Goal: Check status: Check status

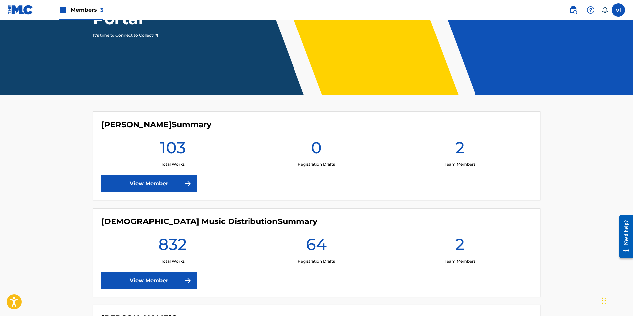
click at [169, 278] on link "View Member" at bounding box center [149, 280] width 96 height 17
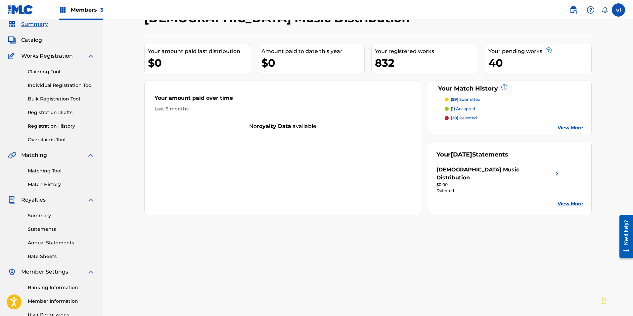
scroll to position [66, 0]
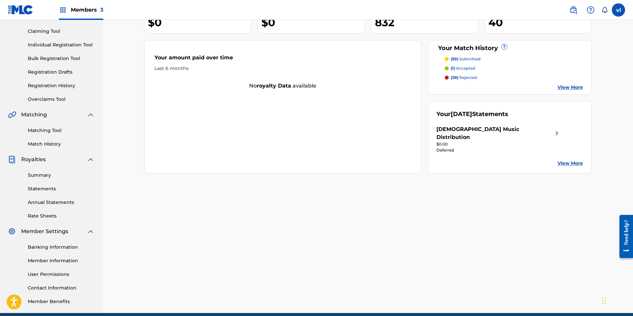
click at [47, 142] on link "Match History" at bounding box center [61, 143] width 67 height 7
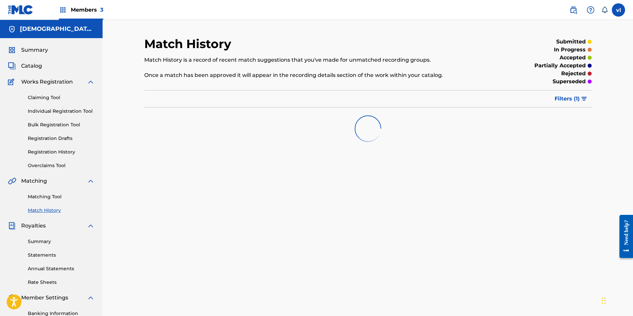
click at [39, 151] on link "Registration History" at bounding box center [61, 151] width 67 height 7
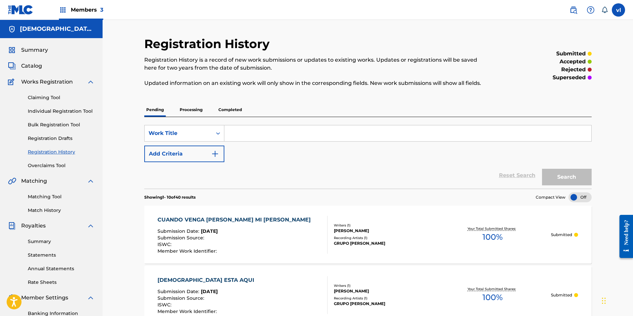
click at [192, 109] on p "Processing" at bounding box center [191, 110] width 27 height 14
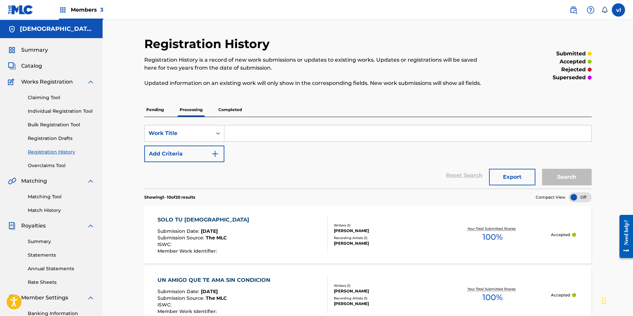
click at [235, 110] on p "Completed" at bounding box center [230, 110] width 27 height 14
